Goal: Find contact information: Find contact information

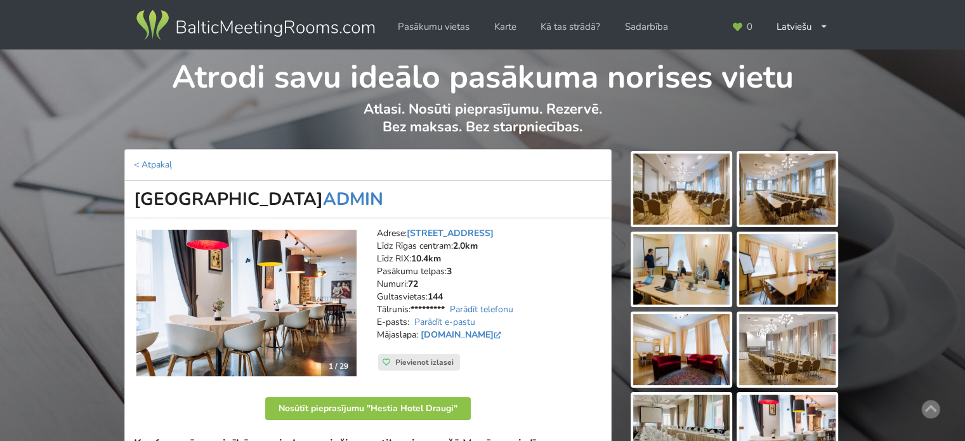
drag, startPoint x: 81, startPoint y: 108, endPoint x: 311, endPoint y: 235, distance: 262.8
click at [81, 109] on div "Atrodi savu ideālo pasākuma norises vietu Atlasi. Nosūti pieprasījumu. Rezervē.…" at bounding box center [482, 100] width 965 height 100
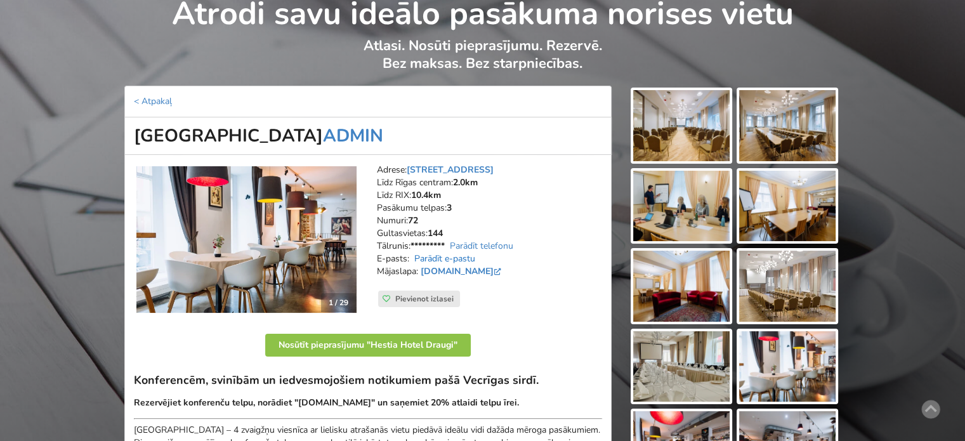
click at [436, 253] on link "Parādīt e-pastu" at bounding box center [444, 259] width 61 height 12
drag, startPoint x: 420, startPoint y: 268, endPoint x: 514, endPoint y: 270, distance: 94.0
click at [514, 270] on address "Adrese: [STREET_ADDRESS] Rīgas centram: 2.0km Līdz RIX: 10.4km Pasākumu telpas:…" at bounding box center [489, 227] width 225 height 127
copy address "[DOMAIN_NAME]"
click at [691, 213] on img at bounding box center [681, 206] width 96 height 71
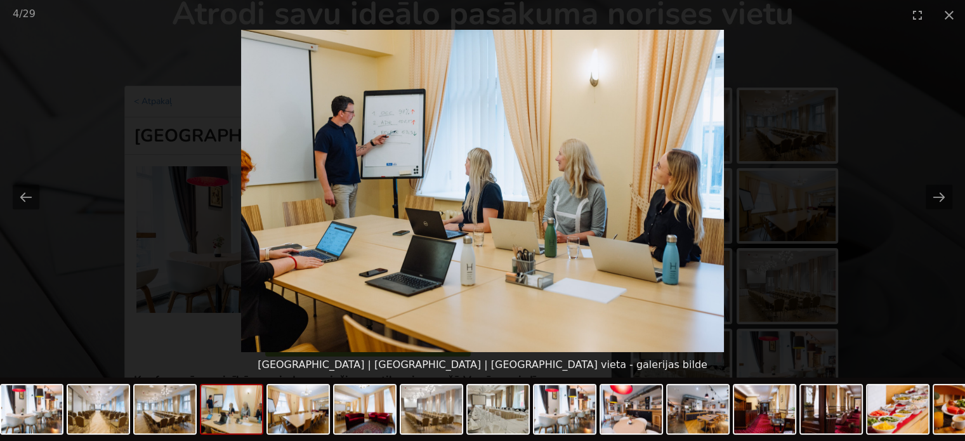
scroll to position [0, 0]
click at [866, 244] on picture at bounding box center [482, 191] width 965 height 322
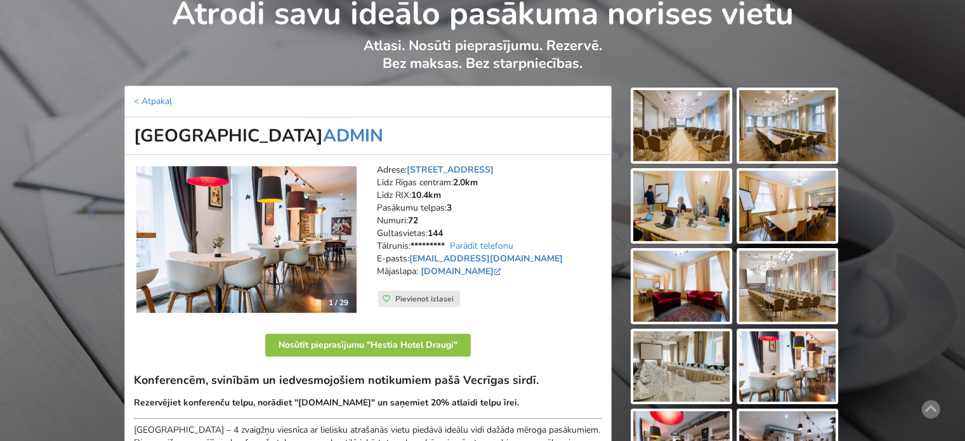
scroll to position [254, 0]
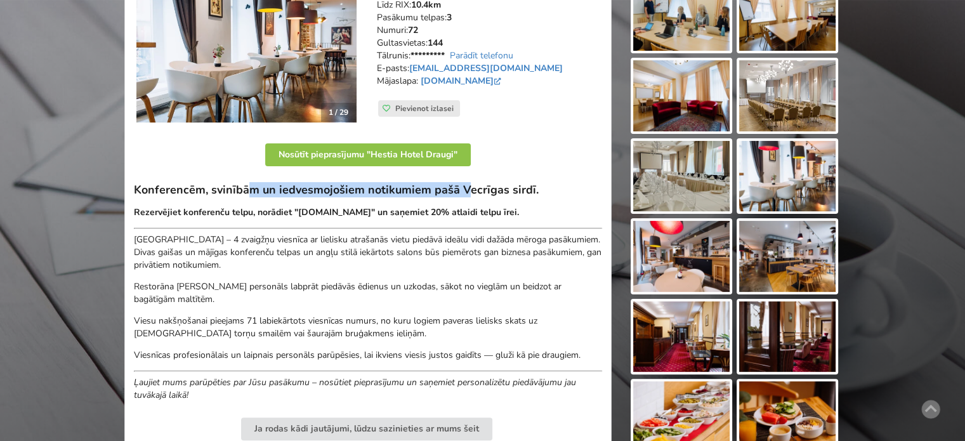
drag, startPoint x: 298, startPoint y: 185, endPoint x: 471, endPoint y: 186, distance: 173.3
click at [465, 186] on h3 "Konferencēm, svinībām un iedvesmojošiem notikumiem pašā Vecrīgas sirdī." at bounding box center [368, 190] width 468 height 15
click at [477, 186] on h3 "Konferencēm, svinībām un iedvesmojošiem notikumiem pašā Vecrīgas sirdī." at bounding box center [368, 190] width 468 height 15
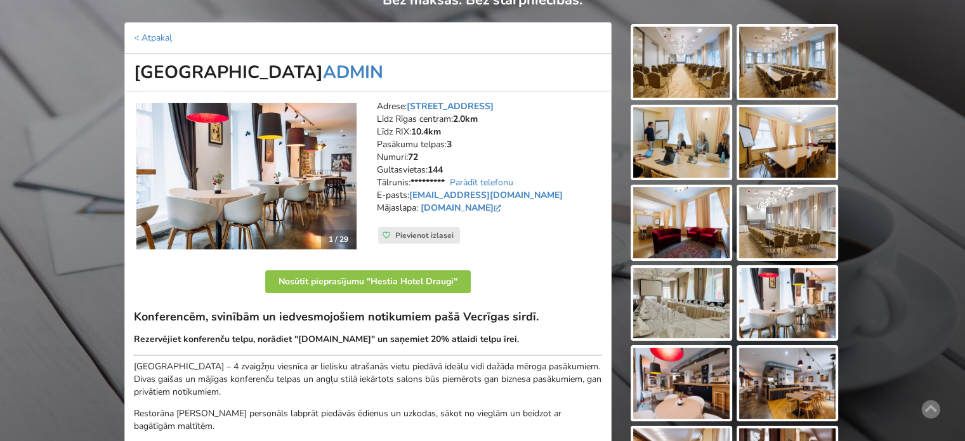
scroll to position [63, 0]
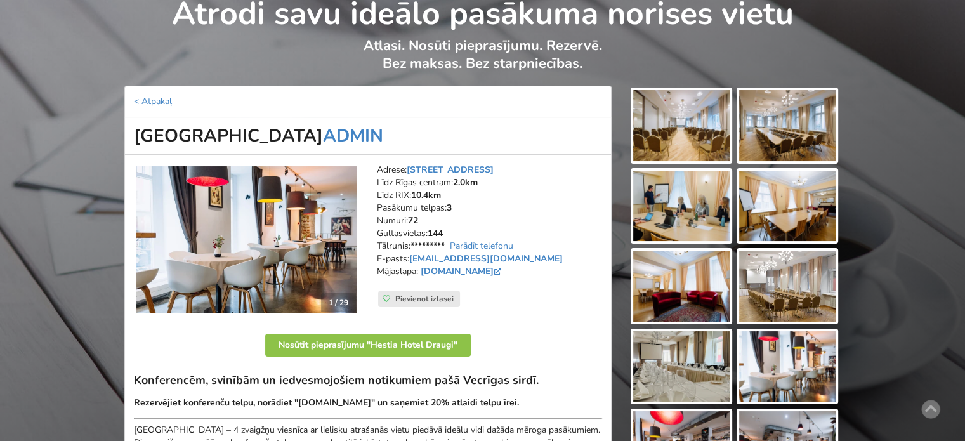
click at [679, 206] on img at bounding box center [681, 206] width 96 height 71
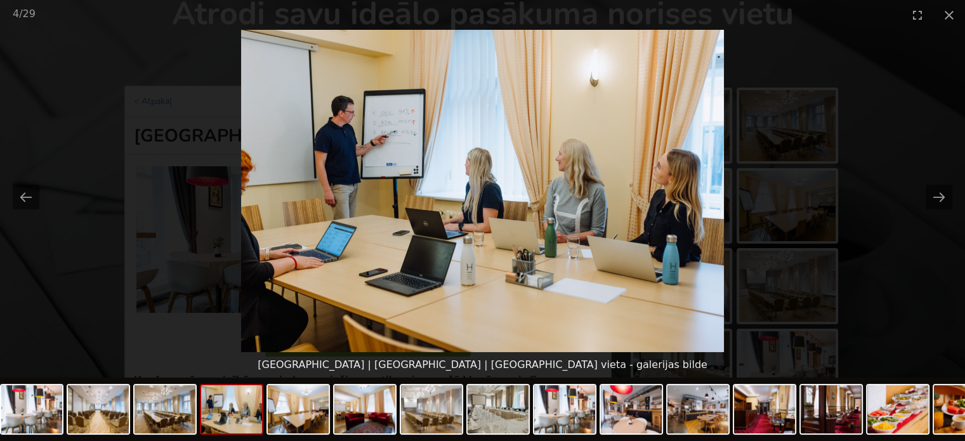
scroll to position [0, 0]
click at [858, 258] on picture at bounding box center [482, 191] width 965 height 322
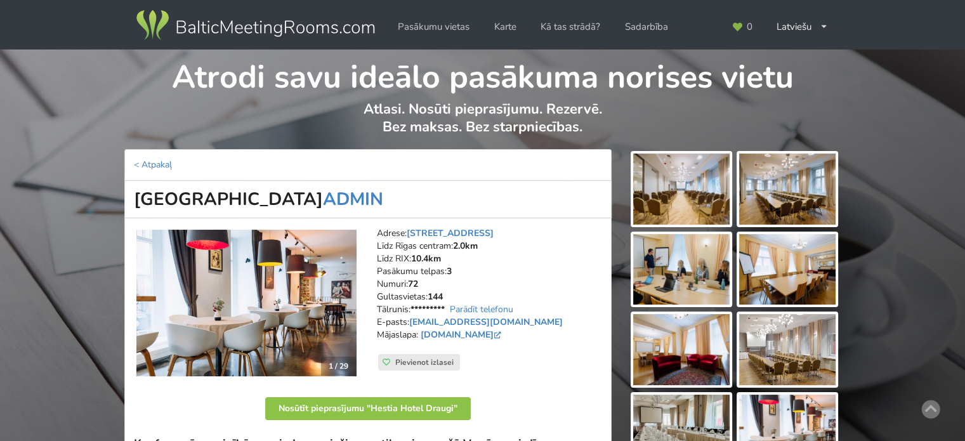
drag, startPoint x: 195, startPoint y: 0, endPoint x: 75, endPoint y: 43, distance: 127.5
click at [75, 43] on div "Pasākumu vietas Karte Kā tas strādā? Sadarbība 0 Latviešu English Русский" at bounding box center [482, 27] width 965 height 54
click at [296, 40] on img at bounding box center [255, 26] width 243 height 36
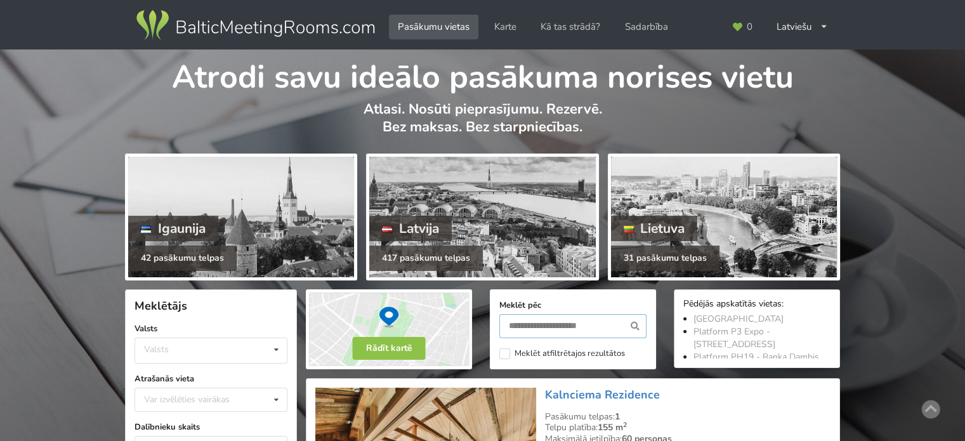
click at [548, 317] on input "text" at bounding box center [573, 326] width 147 height 24
type input "******"
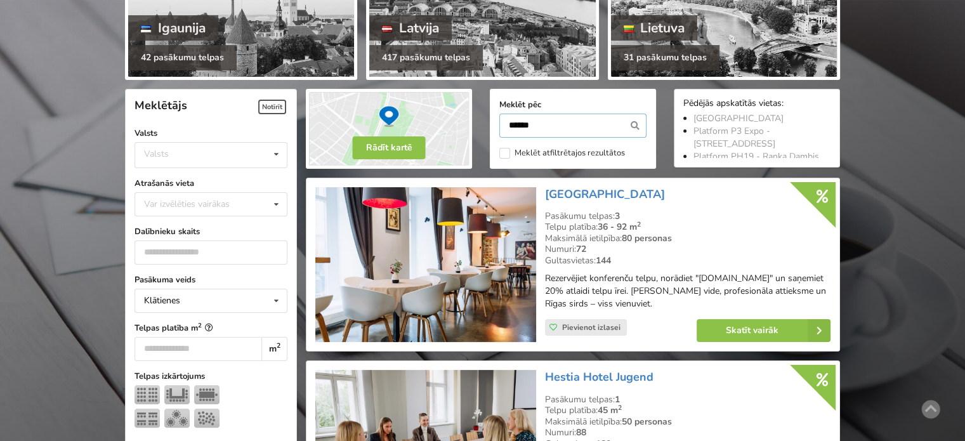
scroll to position [284, 0]
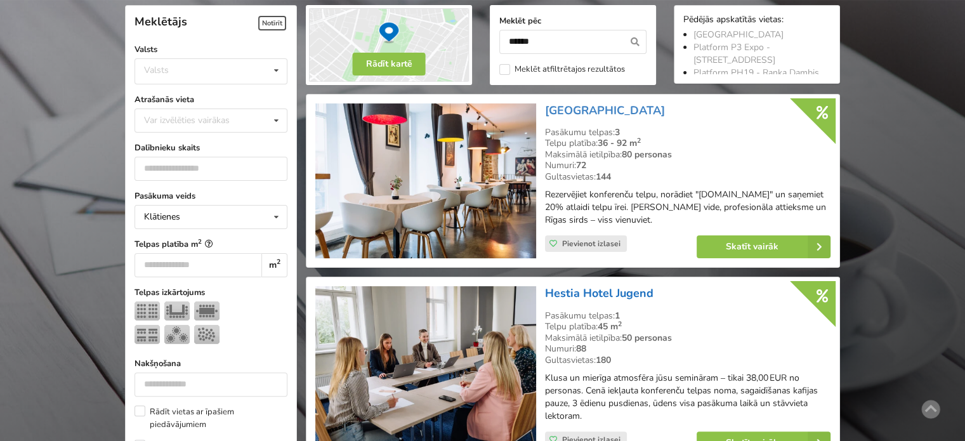
click at [599, 295] on link "Hestia Hotel Jugend" at bounding box center [599, 293] width 109 height 15
